Goal: Transaction & Acquisition: Obtain resource

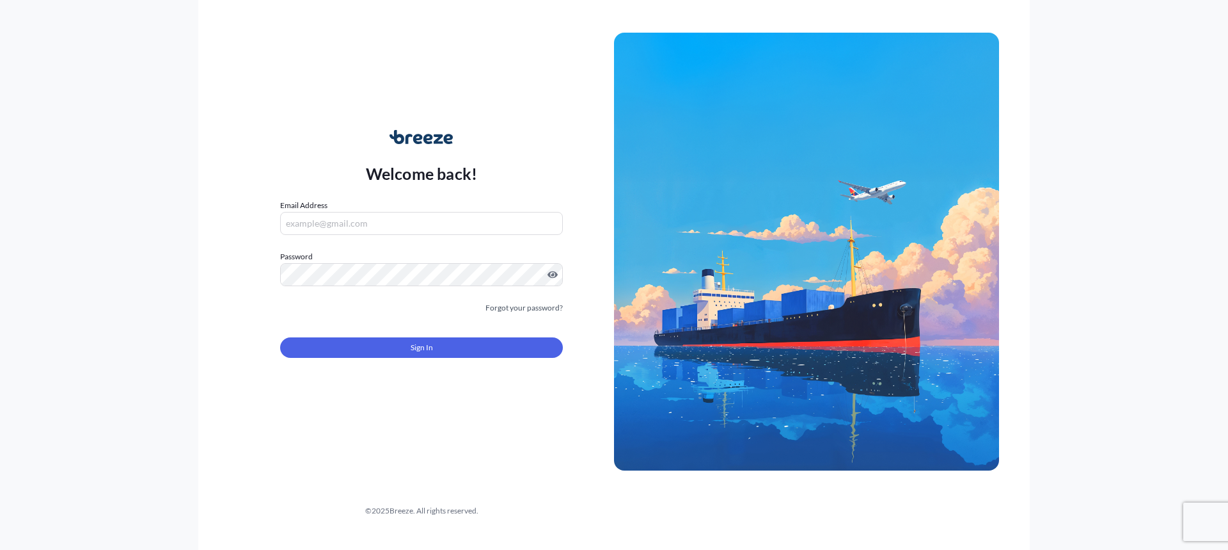
type input "[EMAIL_ADDRESS][DOMAIN_NAME]"
click at [383, 356] on button "Sign In" at bounding box center [421, 347] width 283 height 20
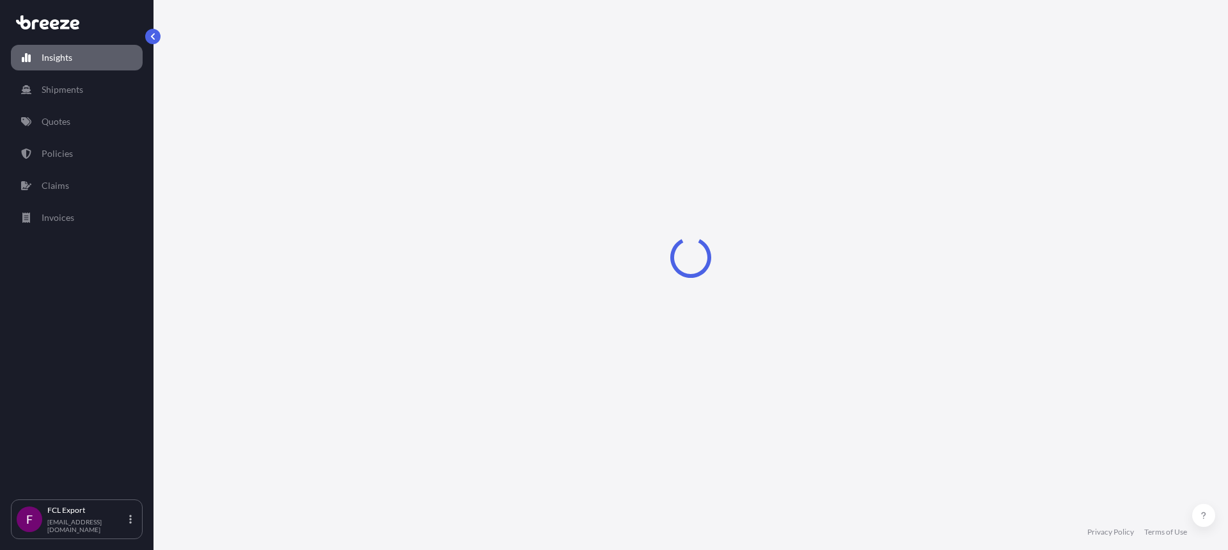
select select "2025"
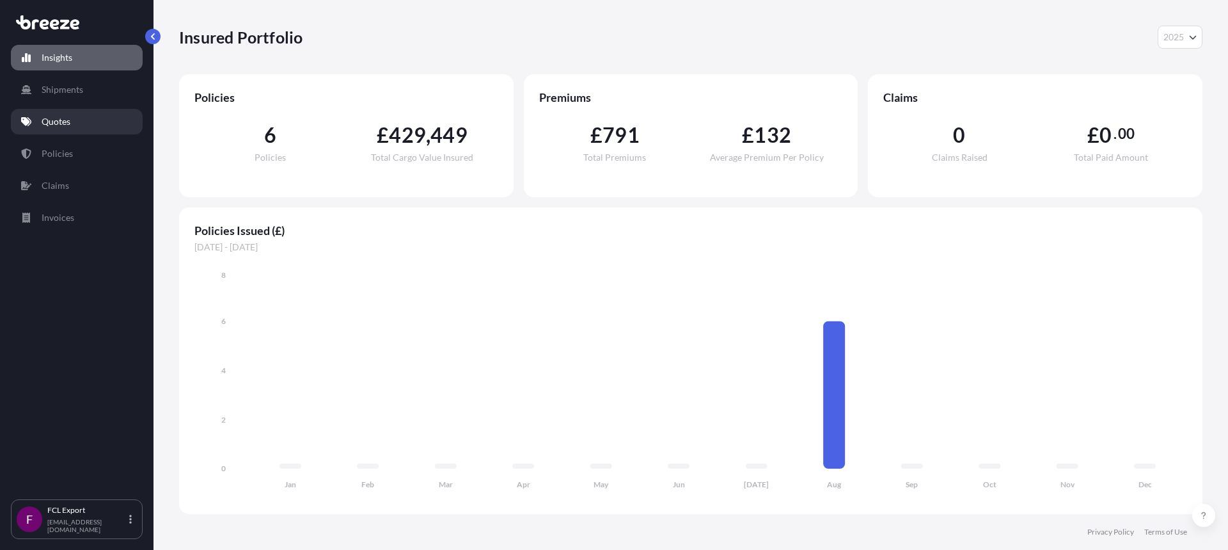
click at [73, 122] on link "Quotes" at bounding box center [77, 122] width 132 height 26
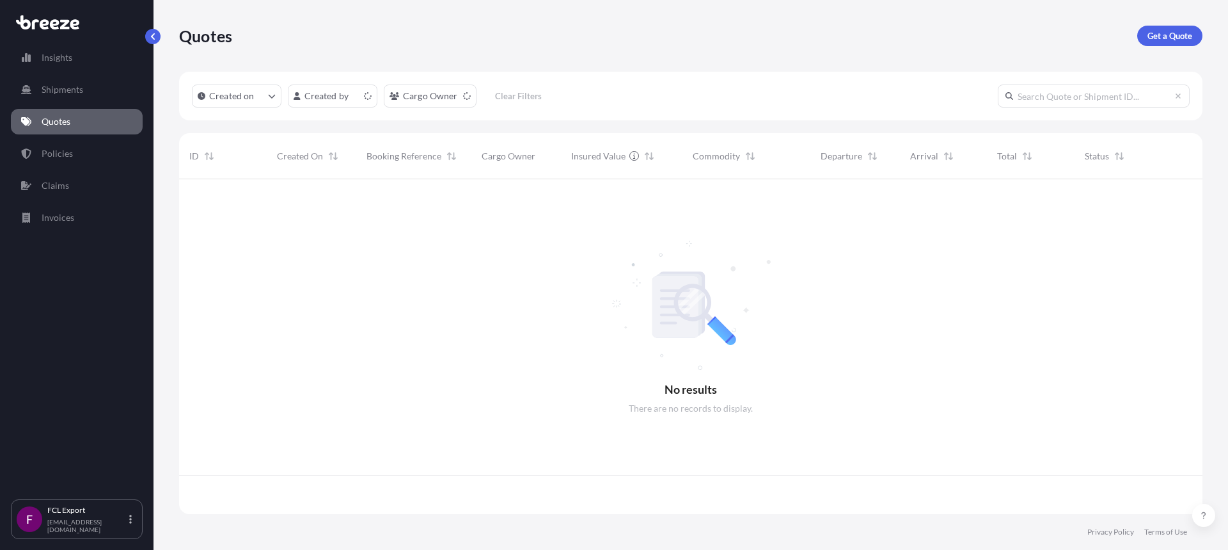
scroll to position [332, 1014]
click at [1166, 35] on p "Get a Quote" at bounding box center [1170, 35] width 45 height 13
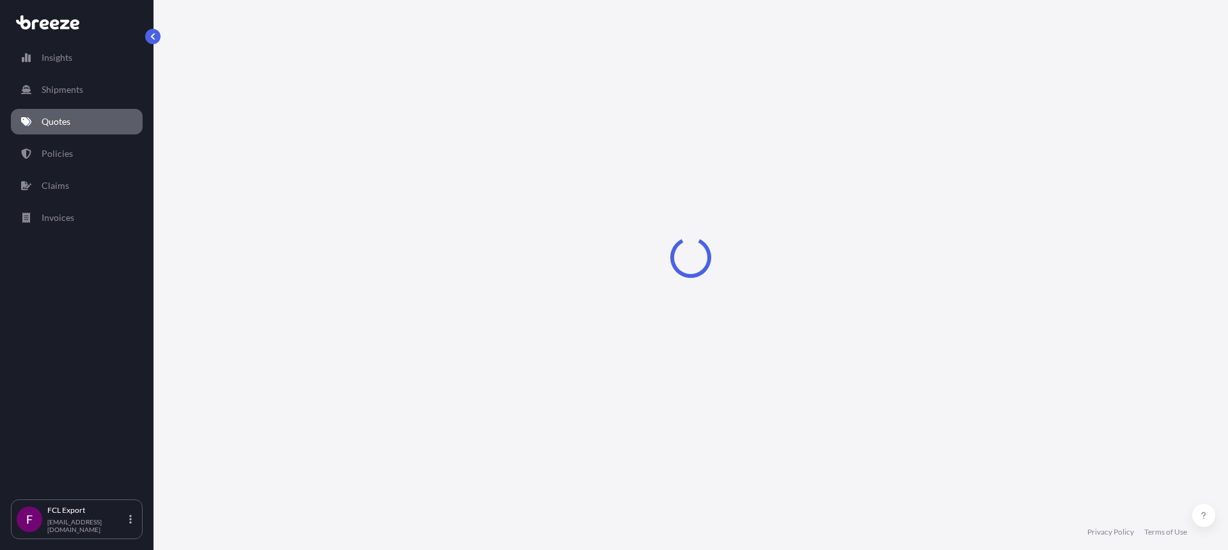
select select "Road"
select select "Sea"
select select "1"
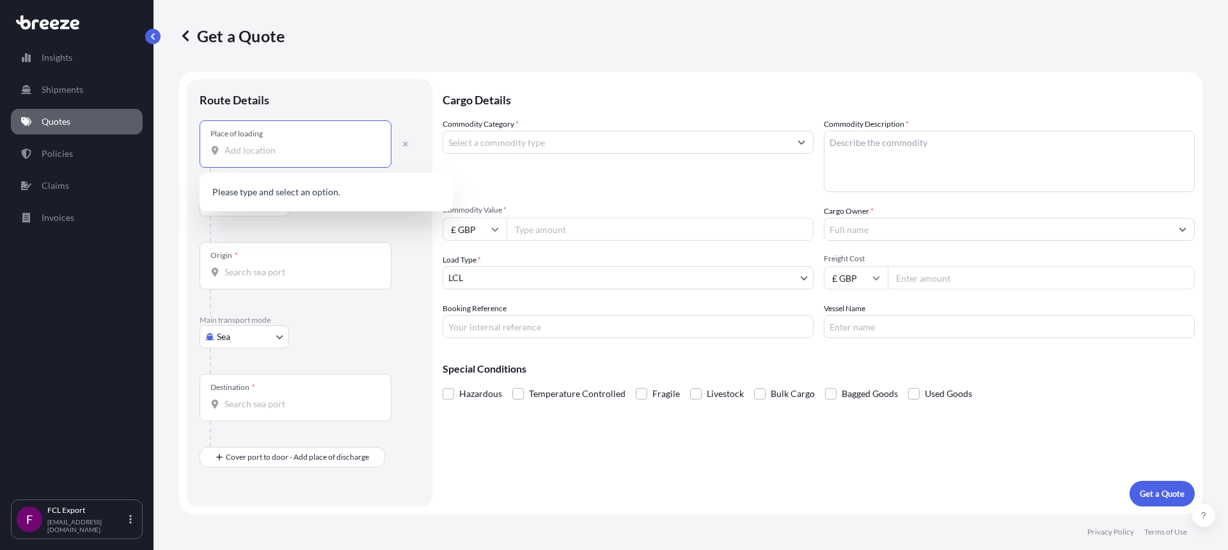
click at [252, 152] on input "Place of loading" at bounding box center [300, 150] width 151 height 13
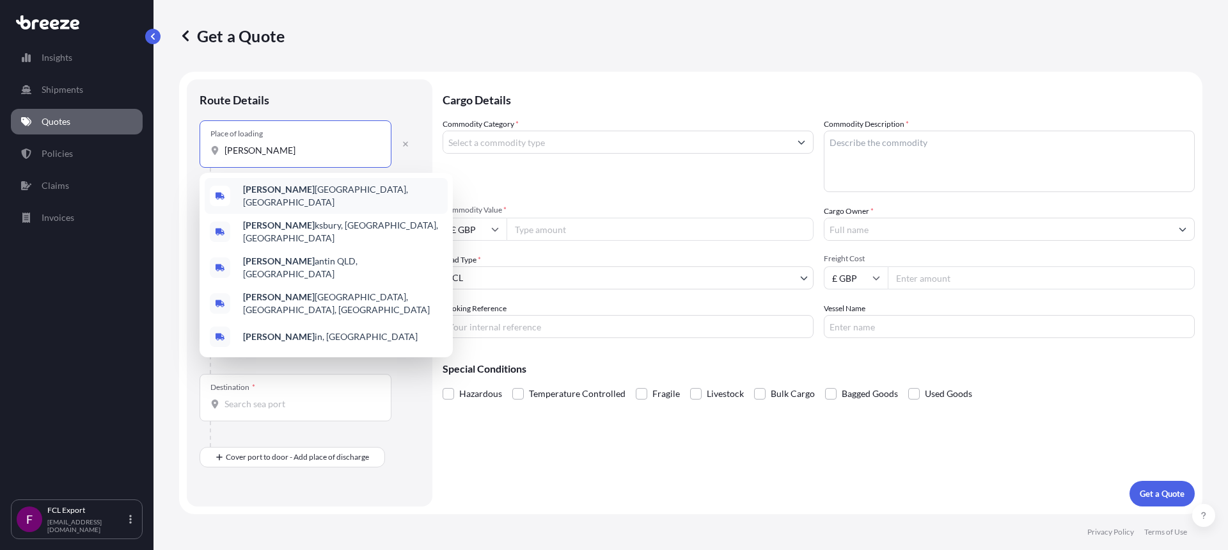
click at [278, 197] on span "[PERSON_NAME] kesbury, [GEOGRAPHIC_DATA]" at bounding box center [343, 196] width 200 height 26
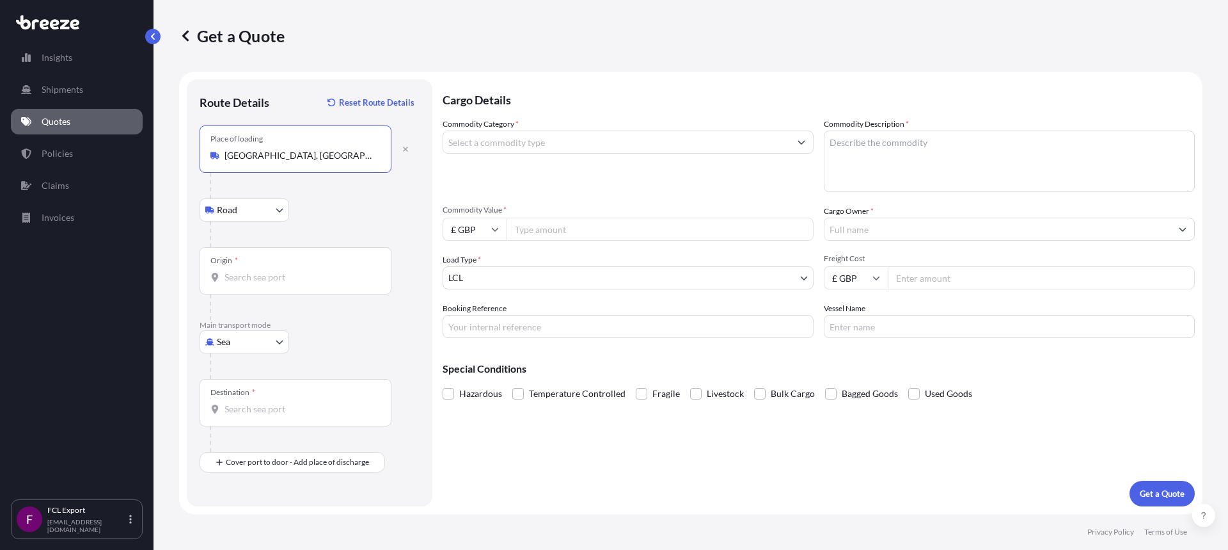
type input "[GEOGRAPHIC_DATA], [GEOGRAPHIC_DATA]"
click at [275, 278] on input "Origin *" at bounding box center [300, 277] width 151 height 13
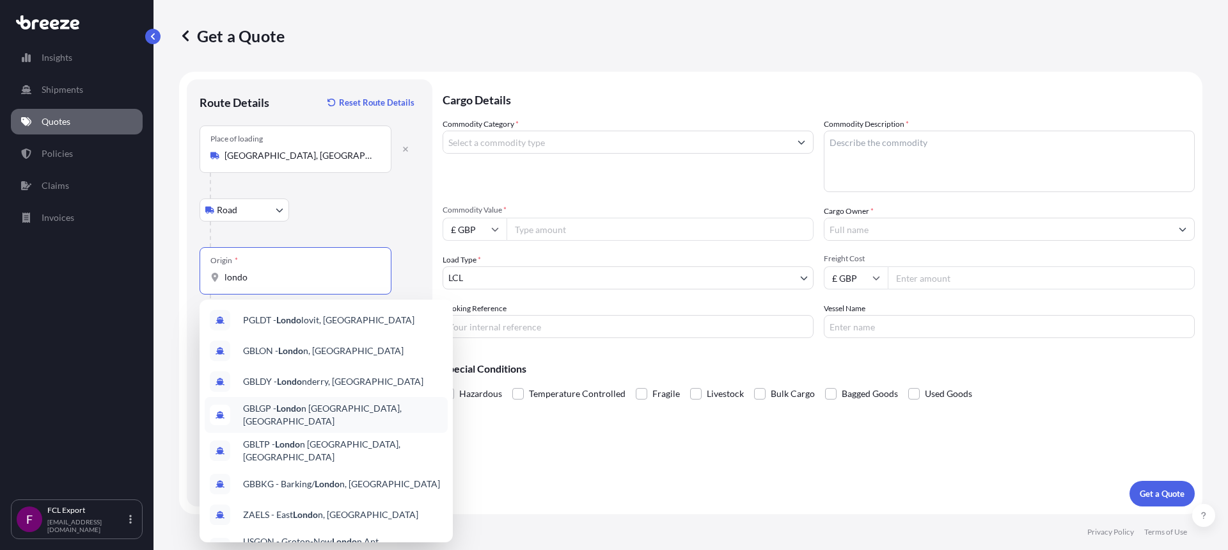
click at [309, 405] on div "GBLGP - Londo n [GEOGRAPHIC_DATA], [GEOGRAPHIC_DATA]" at bounding box center [326, 415] width 243 height 36
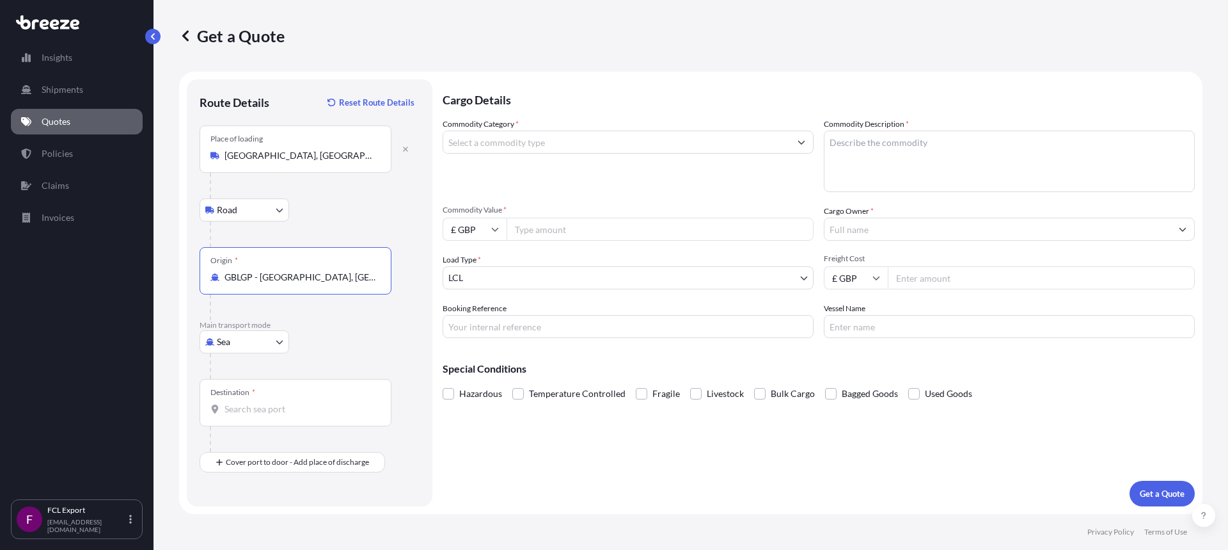
type input "GBLGP - [GEOGRAPHIC_DATA], [GEOGRAPHIC_DATA]"
click at [253, 412] on input "Destination *" at bounding box center [300, 408] width 151 height 13
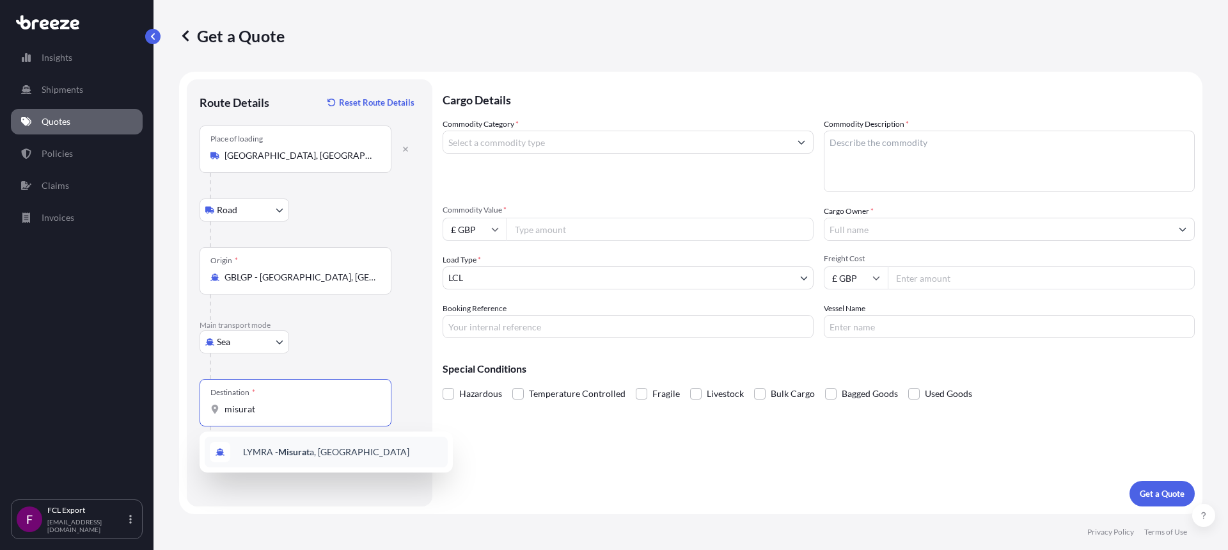
click at [290, 457] on span "LYMRA - Misurat a, [GEOGRAPHIC_DATA]" at bounding box center [326, 451] width 166 height 13
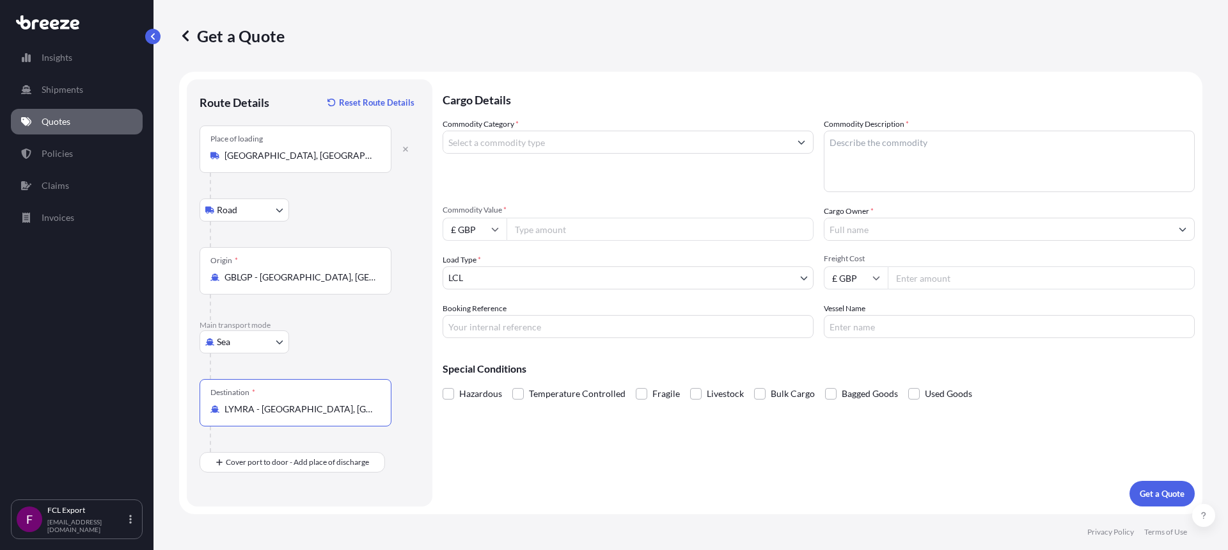
type input "LYMRA - [GEOGRAPHIC_DATA], [GEOGRAPHIC_DATA]"
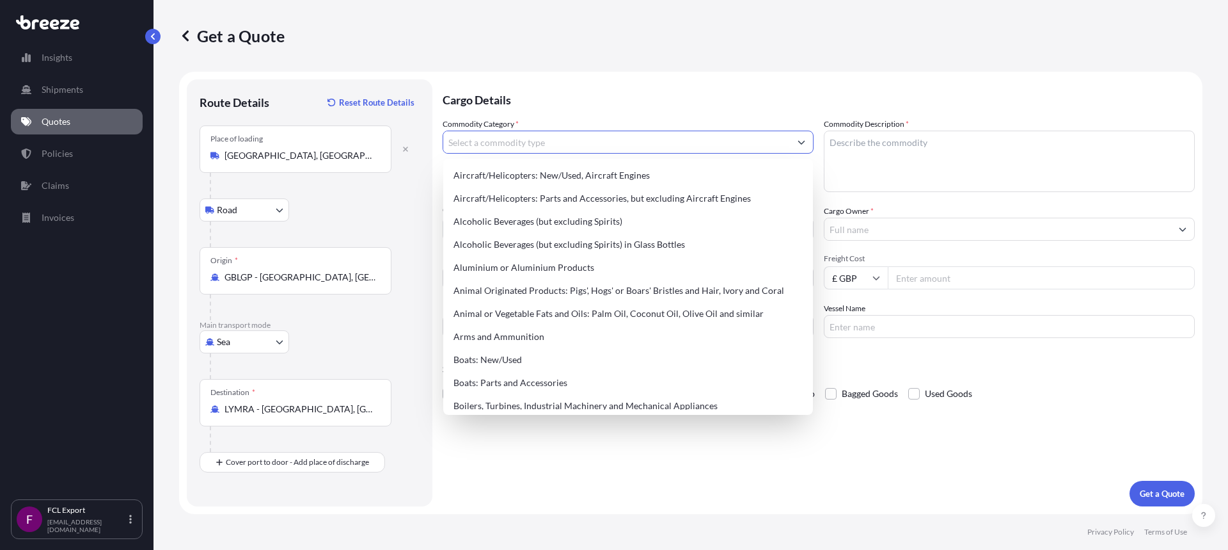
click at [491, 147] on input "Commodity Category *" at bounding box center [616, 142] width 347 height 23
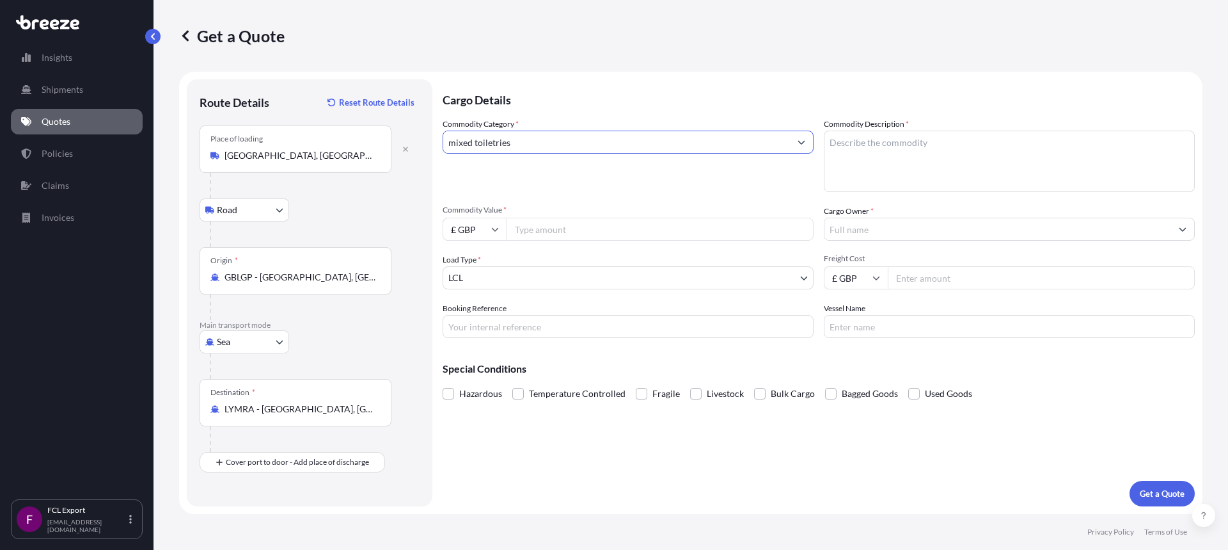
click at [805, 139] on icon "Show suggestions" at bounding box center [802, 142] width 8 height 8
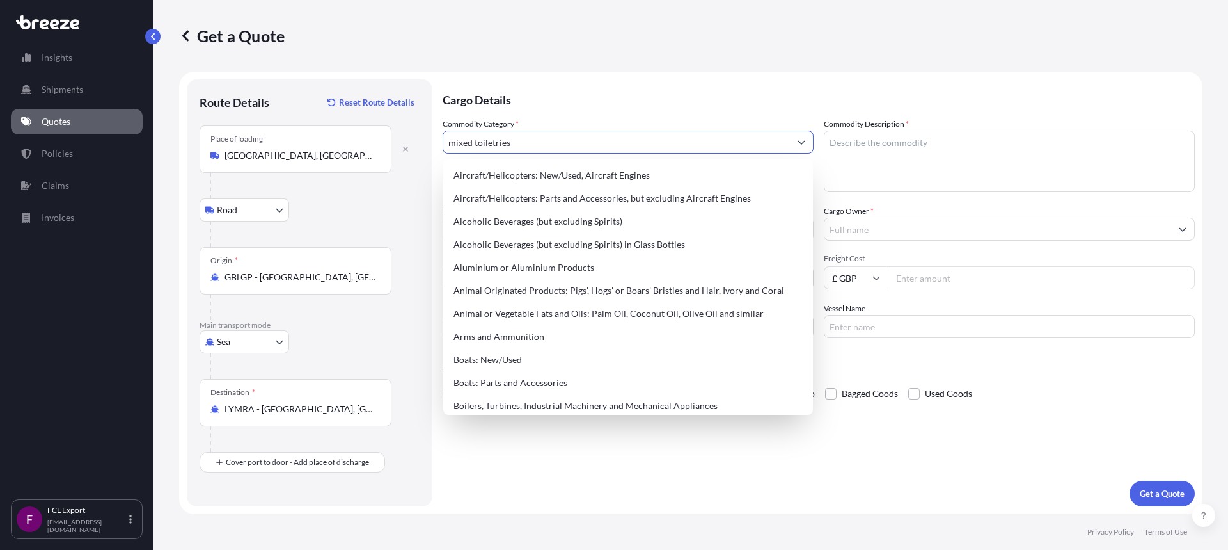
drag, startPoint x: 566, startPoint y: 138, endPoint x: 279, endPoint y: 138, distance: 286.6
click at [279, 138] on form "Route Details Reset Route Details Place of loading [GEOGRAPHIC_DATA], [GEOGRAPH…" at bounding box center [691, 293] width 1024 height 442
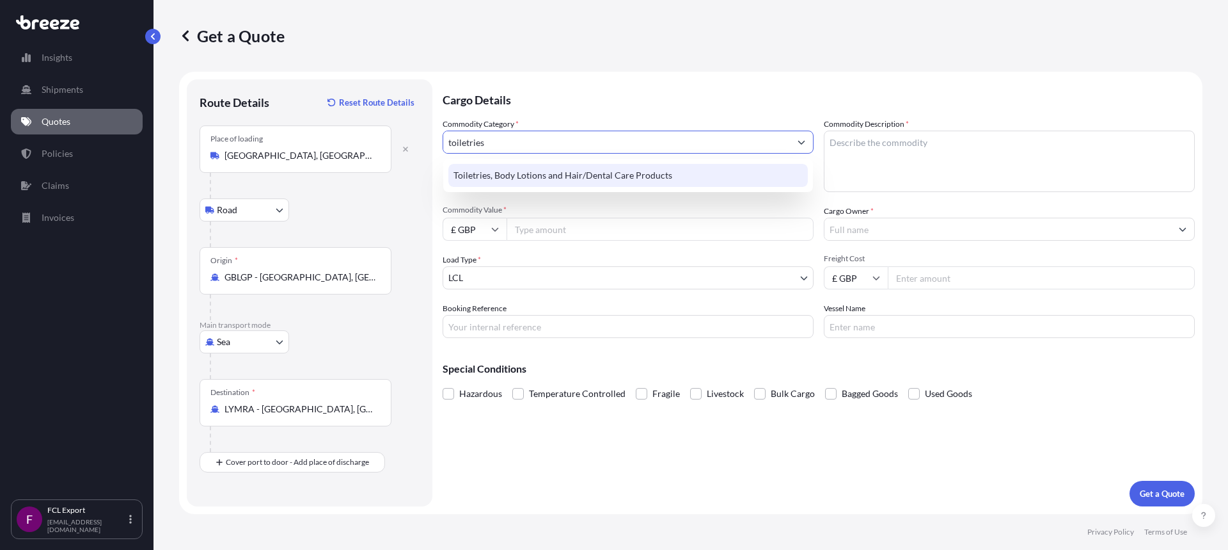
click at [509, 170] on div "Toiletries, Body Lotions and Hair/Dental Care Products" at bounding box center [629, 175] width 360 height 23
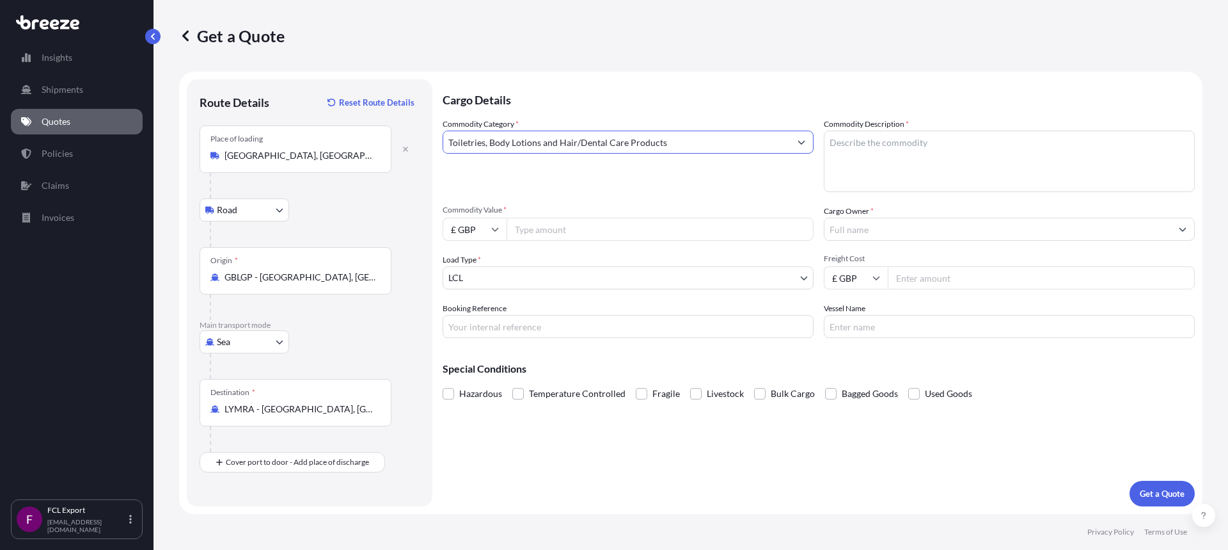
type input "Toiletries, Body Lotions and Hair/Dental Care Products"
click at [944, 164] on textarea "Commodity Description *" at bounding box center [1009, 161] width 371 height 61
click at [569, 235] on input "Commodity Value *" at bounding box center [660, 229] width 307 height 23
type input "50564.51"
click at [918, 152] on textarea "Commodity Description *" at bounding box center [1009, 161] width 371 height 61
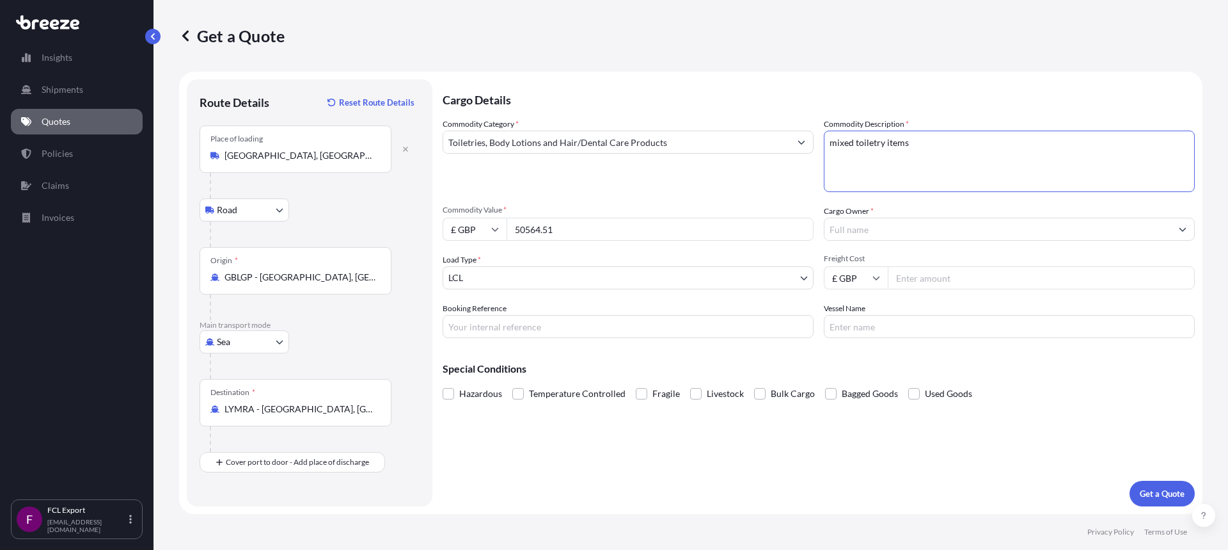
type textarea "mixed toiletry items"
click at [856, 234] on input "Cargo Owner *" at bounding box center [998, 229] width 347 height 23
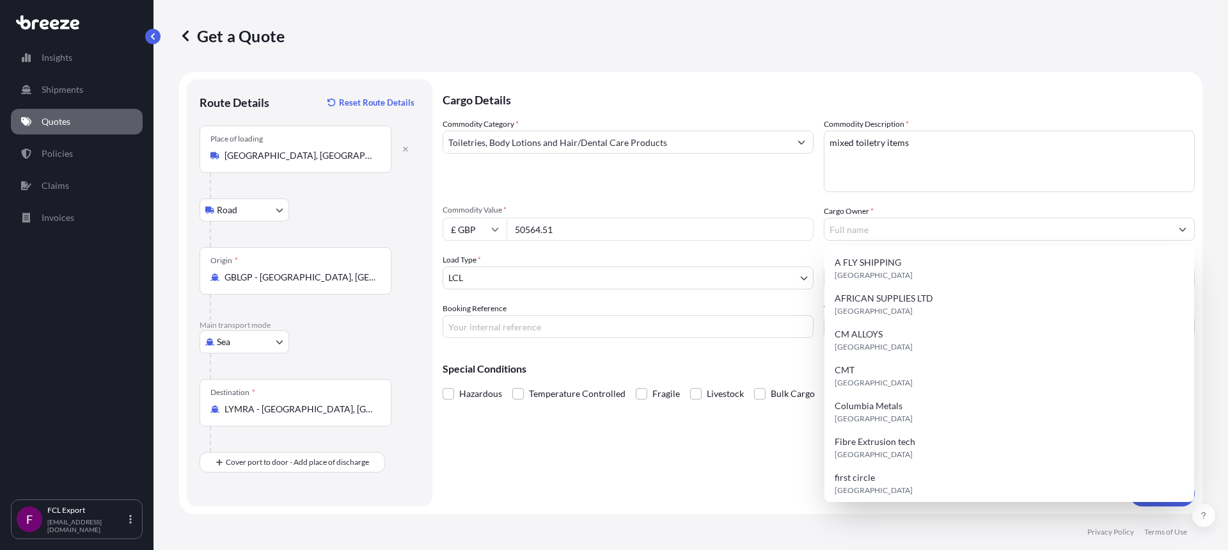
click at [833, 192] on div "Commodity Category * Toiletries, Body Lotions and Hair/Dental Care Products Com…" at bounding box center [819, 228] width 752 height 220
click at [859, 232] on input "Cargo Owner *" at bounding box center [998, 229] width 347 height 23
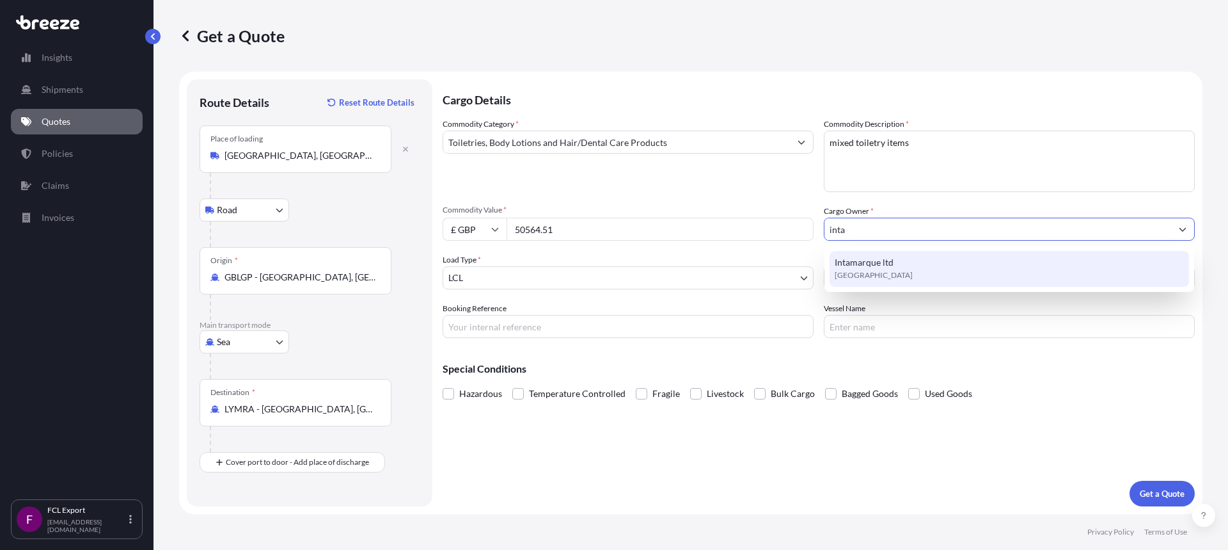
type input "inta"
click at [870, 287] on div "Intamarque ltd [GEOGRAPHIC_DATA]" at bounding box center [1010, 269] width 370 height 46
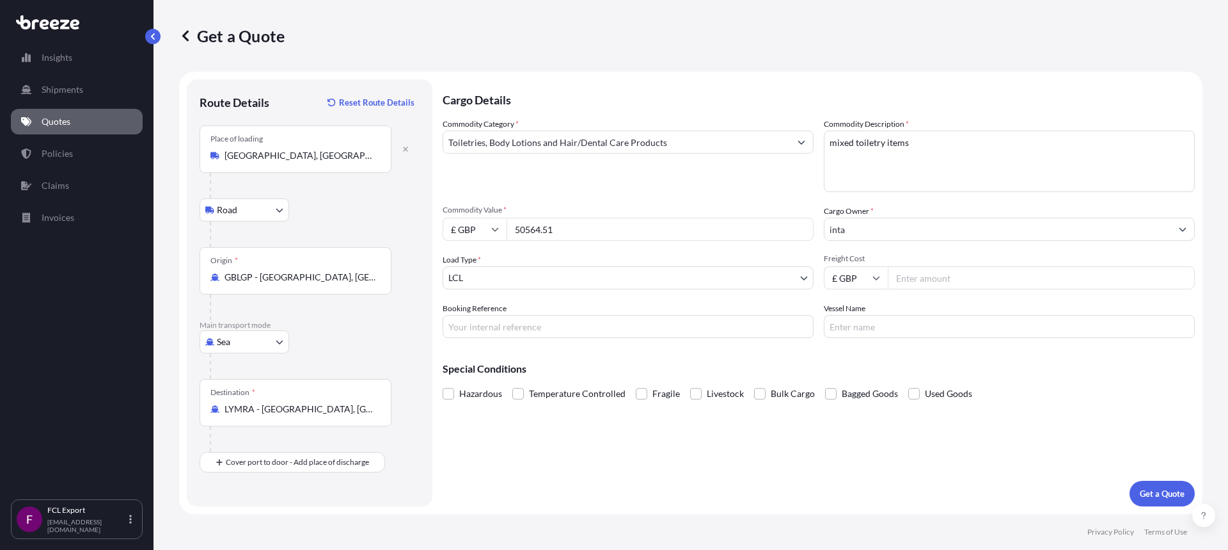
click at [916, 284] on input "Freight Cost" at bounding box center [1041, 277] width 307 height 23
click at [1016, 272] on input "2000" at bounding box center [1041, 277] width 307 height 23
type input "2140"
drag, startPoint x: 878, startPoint y: 333, endPoint x: 878, endPoint y: 324, distance: 9.6
click at [878, 333] on input "Vessel Name" at bounding box center [1009, 326] width 371 height 23
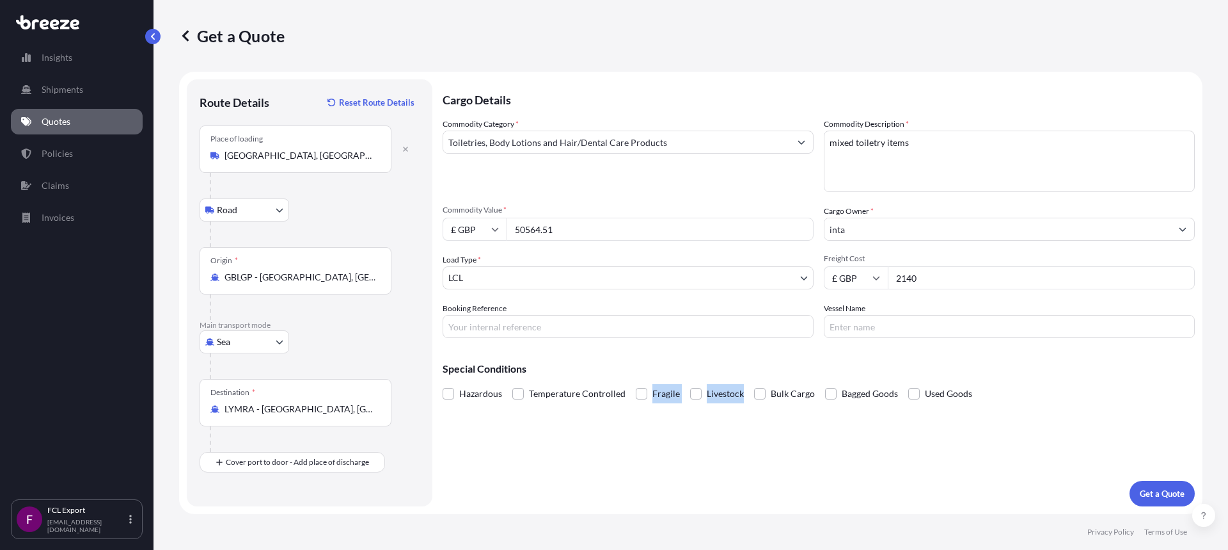
drag, startPoint x: 753, startPoint y: 392, endPoint x: 436, endPoint y: 398, distance: 317.4
click at [480, 420] on div "Cargo Details Commodity Category * Toiletries, Body Lotions and Hair/Dental Car…" at bounding box center [819, 292] width 752 height 427
click at [444, 391] on span at bounding box center [449, 394] width 12 height 12
click at [443, 384] on input "Hazardous" at bounding box center [443, 384] width 0 height 0
drag, startPoint x: 522, startPoint y: 449, endPoint x: 515, endPoint y: 378, distance: 71.4
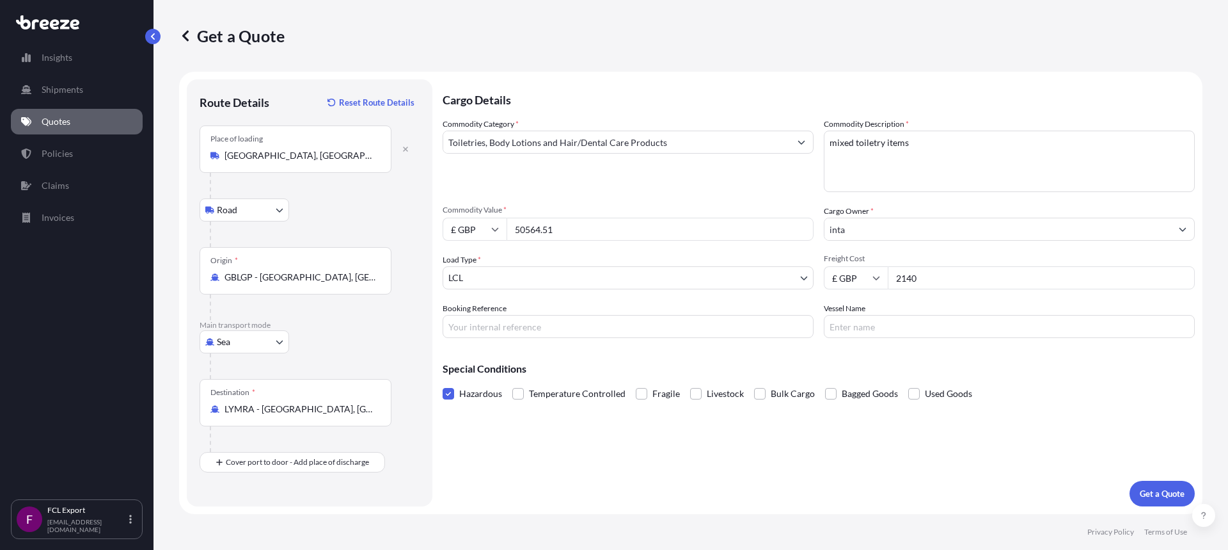
click at [522, 445] on div "Cargo Details Commodity Category * Toiletries, Body Lotions and Hair/Dental Car…" at bounding box center [819, 292] width 752 height 427
click at [505, 331] on input "Booking Reference" at bounding box center [628, 326] width 371 height 23
type input "79392 - Intamarque"
click at [528, 275] on body "Insights Shipments Quotes Policies Claims Invoices F FCL Export [EMAIL_ADDRESS]…" at bounding box center [614, 275] width 1228 height 550
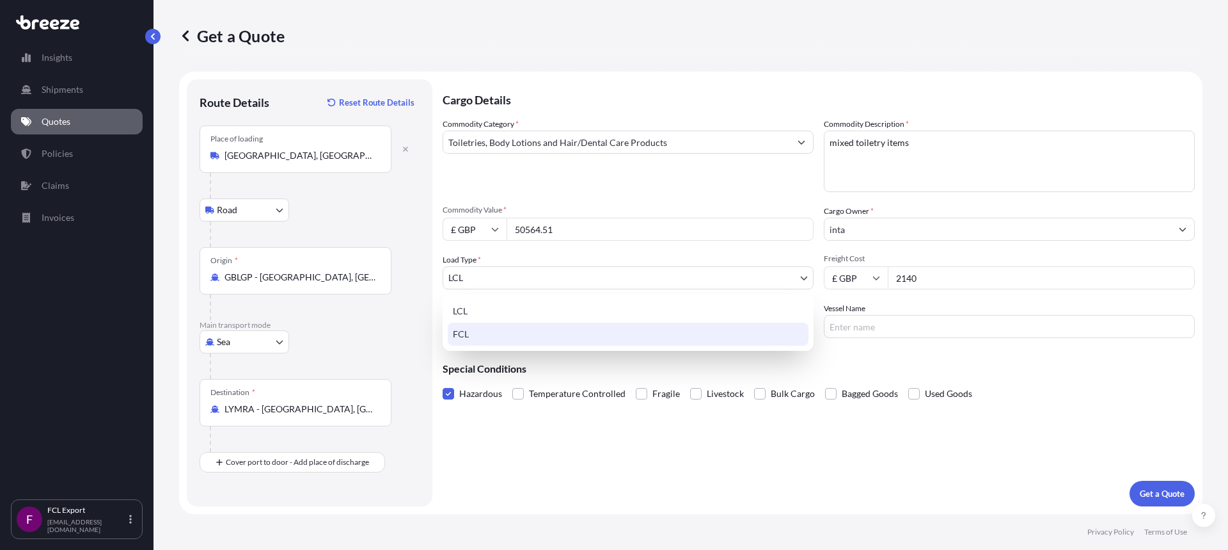
click at [504, 331] on div "FCL" at bounding box center [628, 333] width 361 height 23
select select "2"
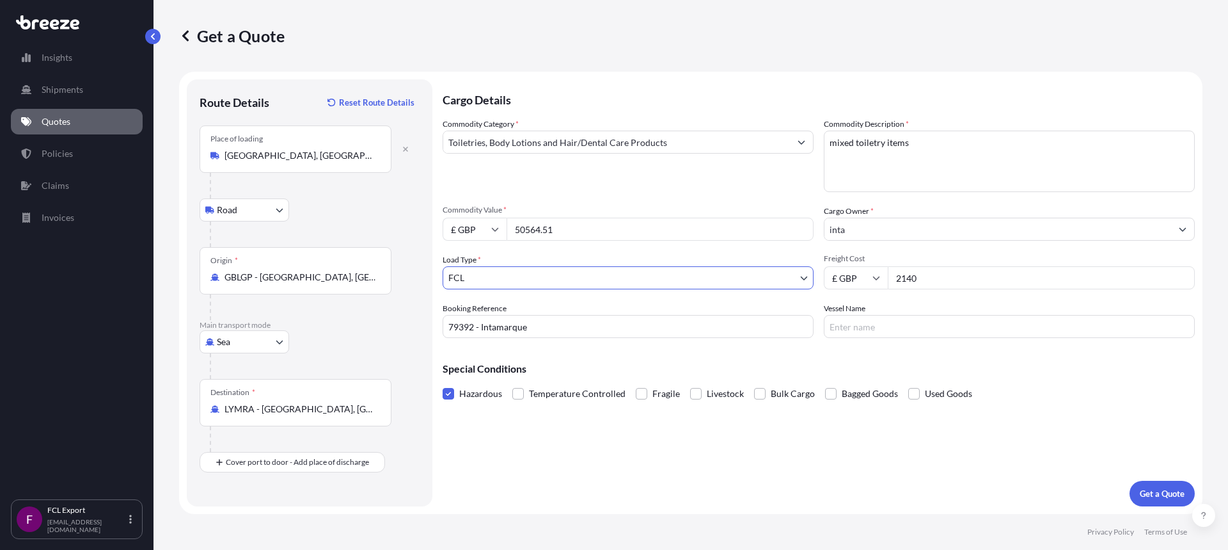
click at [893, 233] on input "inta" at bounding box center [998, 229] width 347 height 23
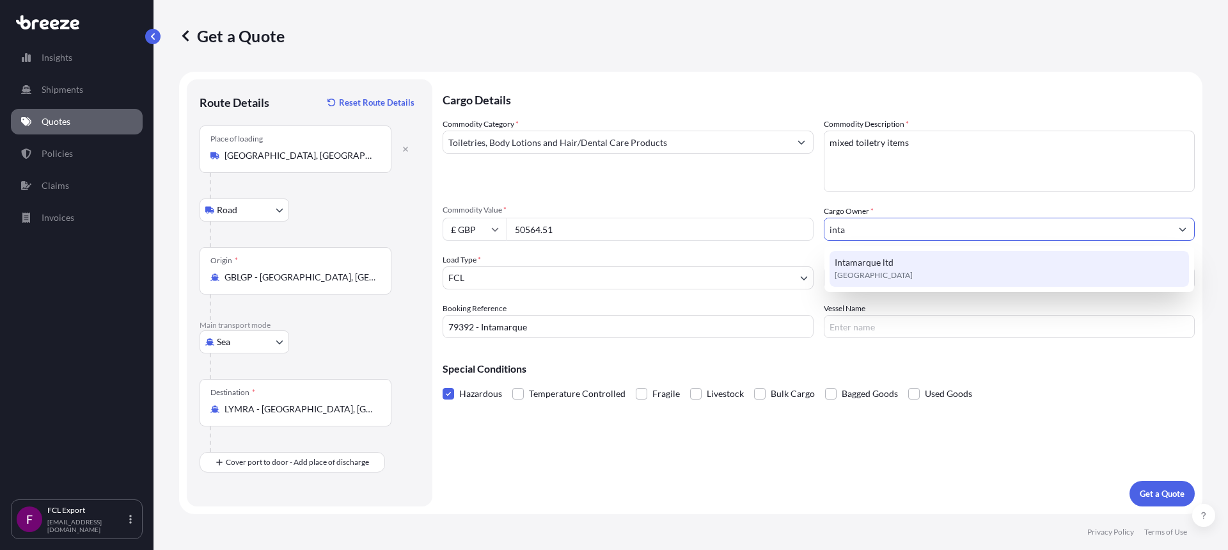
click at [890, 270] on div "Intamarque ltd [GEOGRAPHIC_DATA]" at bounding box center [1010, 269] width 360 height 36
type input "Intamarque ltd"
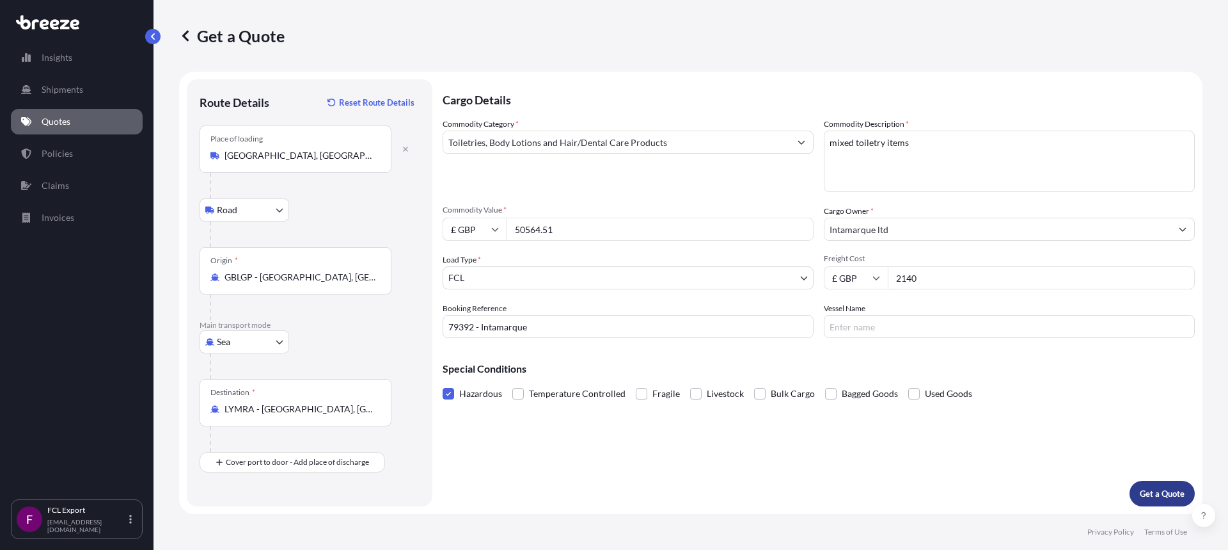
click at [1154, 488] on p "Get a Quote" at bounding box center [1162, 493] width 45 height 13
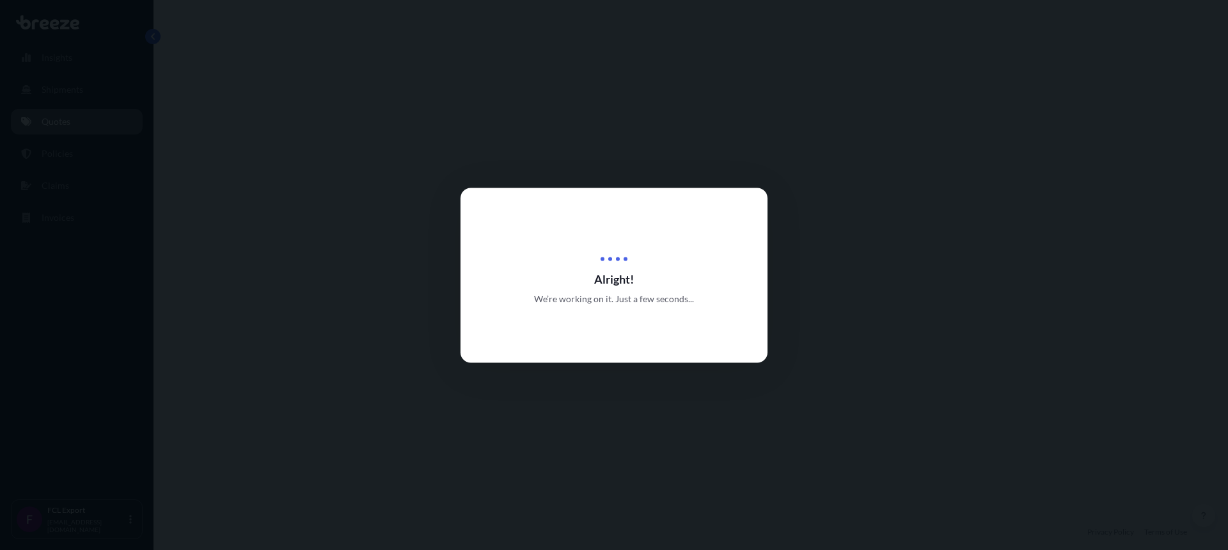
select select "Road"
select select "Sea"
select select "2"
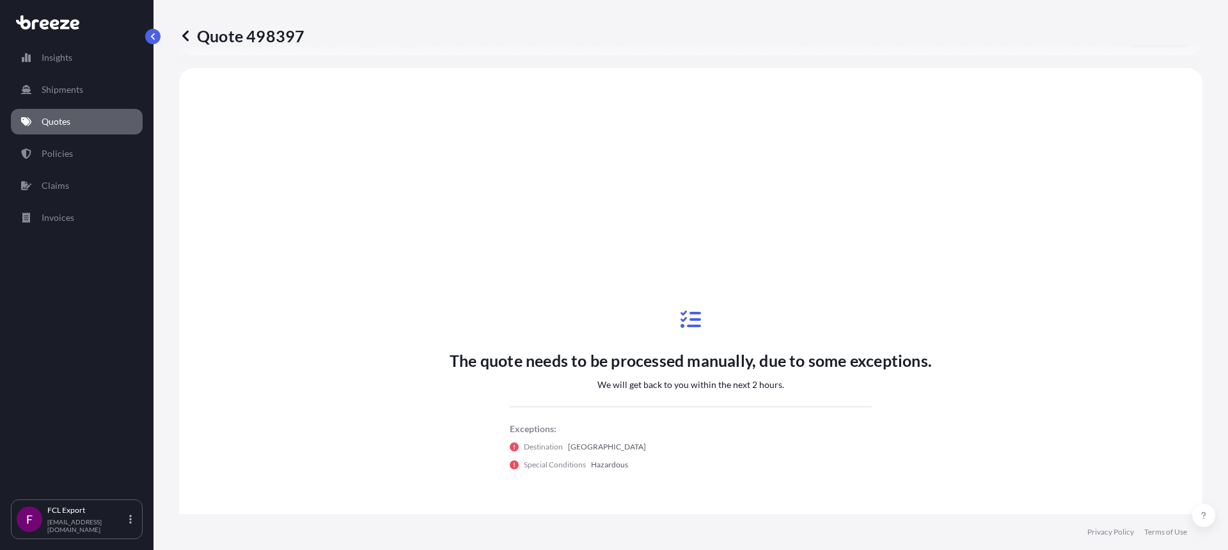
scroll to position [436, 0]
